Goal: Task Accomplishment & Management: Use online tool/utility

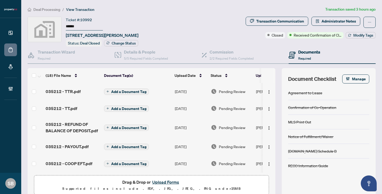
click at [230, 91] on span "Pending Review" at bounding box center [232, 92] width 27 height 6
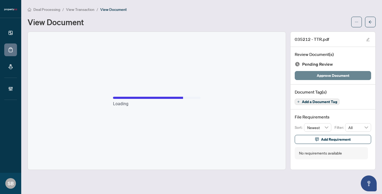
click at [337, 76] on span "Approve Document" at bounding box center [333, 75] width 33 height 8
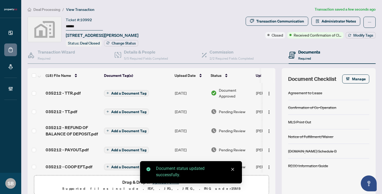
click at [193, 109] on td "[DATE]" at bounding box center [191, 111] width 36 height 17
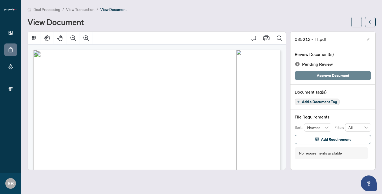
click at [330, 76] on span "Approve Document" at bounding box center [333, 75] width 33 height 8
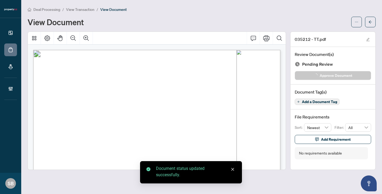
click at [372, 21] on button "button" at bounding box center [370, 22] width 11 height 11
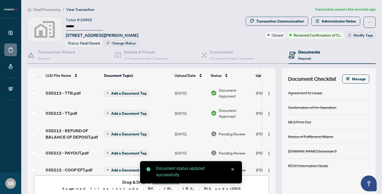
click at [220, 134] on span "Pending Review" at bounding box center [232, 134] width 27 height 6
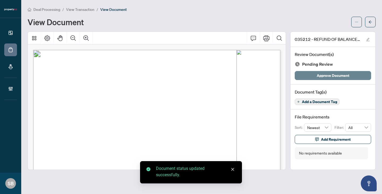
click at [315, 74] on button "Approve Document" at bounding box center [332, 75] width 76 height 9
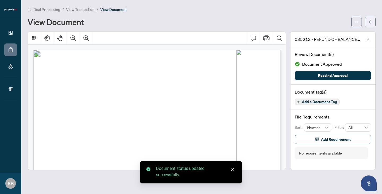
click at [372, 23] on button "button" at bounding box center [370, 22] width 11 height 11
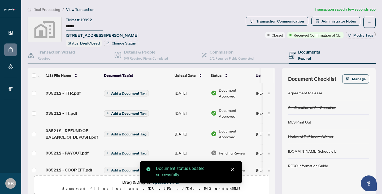
scroll to position [23, 0]
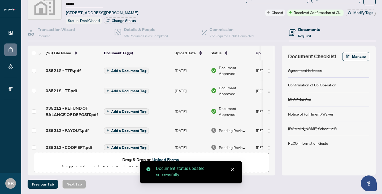
click at [225, 131] on span "Pending Review" at bounding box center [232, 131] width 27 height 6
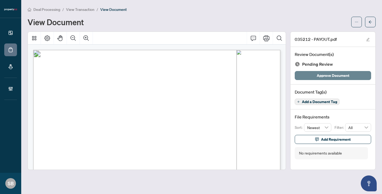
click at [311, 78] on button "Approve Document" at bounding box center [332, 75] width 76 height 9
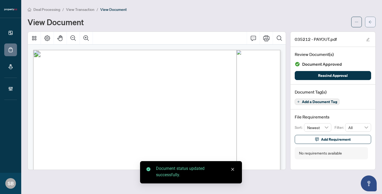
click at [372, 19] on button "button" at bounding box center [370, 22] width 11 height 11
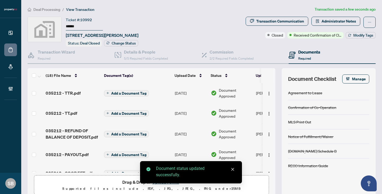
scroll to position [43, 0]
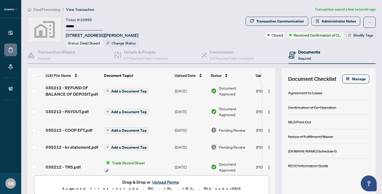
click at [234, 130] on span "Pending Review" at bounding box center [232, 130] width 27 height 6
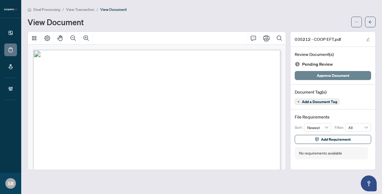
click at [320, 77] on span "Approve Document" at bounding box center [333, 75] width 33 height 8
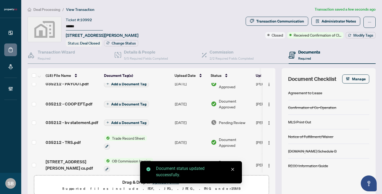
scroll to position [77, 0]
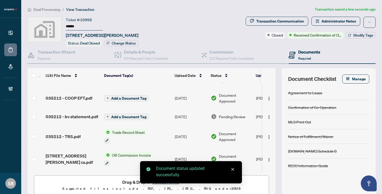
click at [235, 114] on span "Pending Review" at bounding box center [232, 117] width 27 height 6
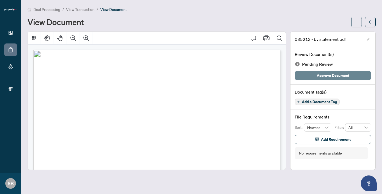
click at [314, 77] on button "Approve Document" at bounding box center [332, 75] width 76 height 9
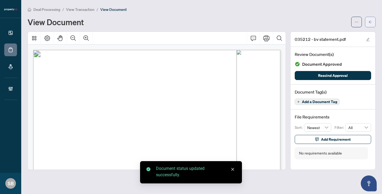
click at [372, 23] on button "button" at bounding box center [370, 22] width 11 height 11
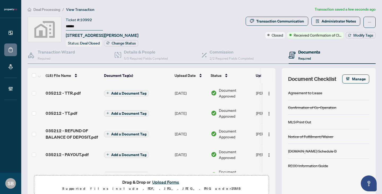
click at [52, 9] on span "Deal Processing" at bounding box center [46, 9] width 27 height 5
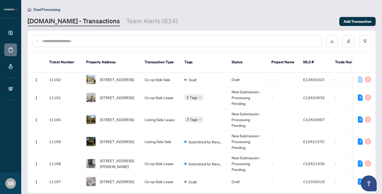
click at [113, 41] on input "text" at bounding box center [179, 41] width 275 height 6
paste input "******"
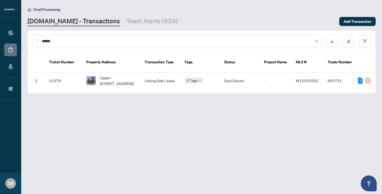
type input "******"
click at [102, 75] on span "Upper-[STREET_ADDRESS]" at bounding box center [118, 81] width 36 height 12
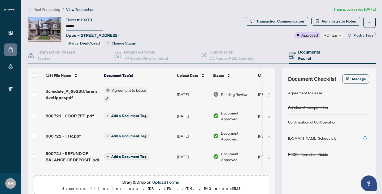
scroll to position [23, 0]
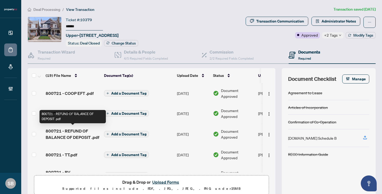
click at [61, 132] on span "800721 - REFUND OF BALANCE OF DEPOSIT .pdf" at bounding box center [73, 134] width 54 height 13
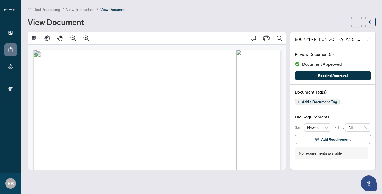
scroll to position [67, 0]
